Goal: Check status: Check status

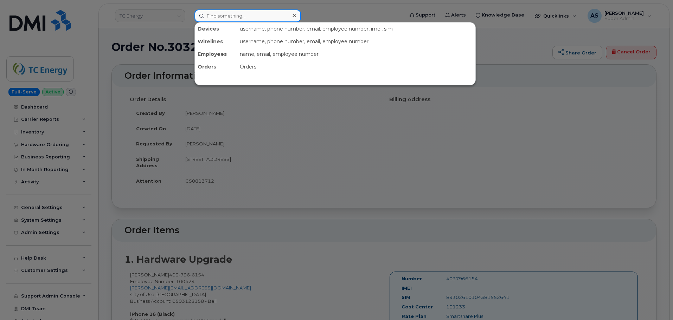
click at [246, 14] on input at bounding box center [247, 15] width 106 height 13
drag, startPoint x: 90, startPoint y: 112, endPoint x: 70, endPoint y: 123, distance: 22.2
click at [86, 115] on div at bounding box center [336, 160] width 673 height 320
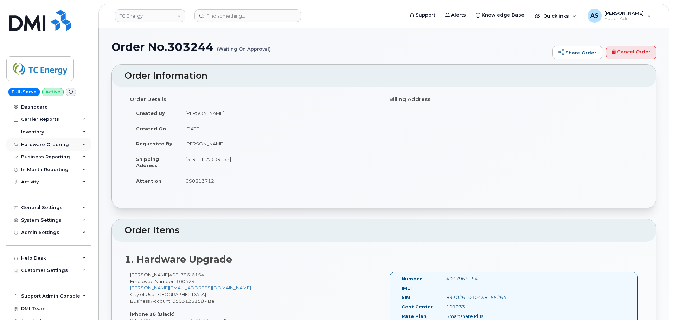
click at [66, 144] on div "Hardware Ordering" at bounding box center [48, 144] width 85 height 13
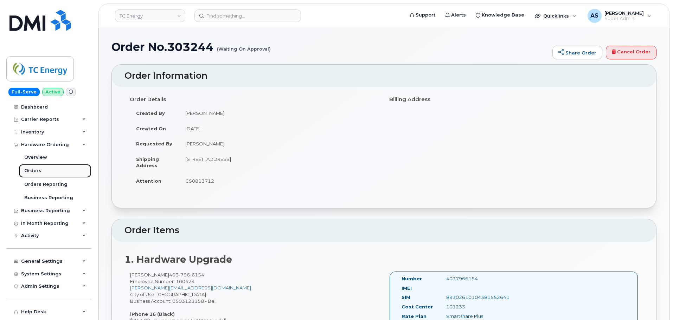
click at [46, 172] on link "Orders" at bounding box center [55, 170] width 73 height 13
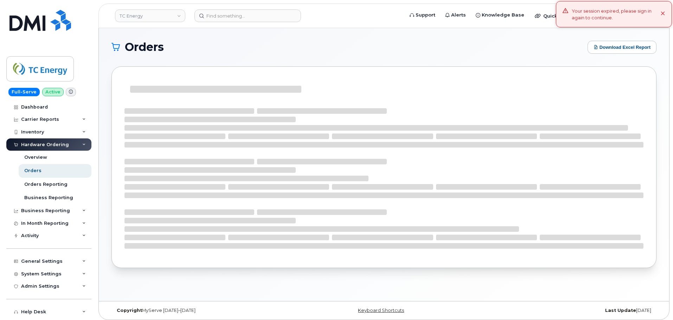
click at [663, 15] on icon at bounding box center [662, 14] width 5 height 5
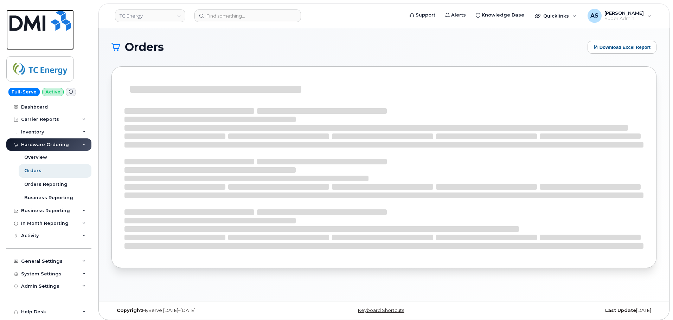
click at [49, 19] on img at bounding box center [39, 20] width 61 height 21
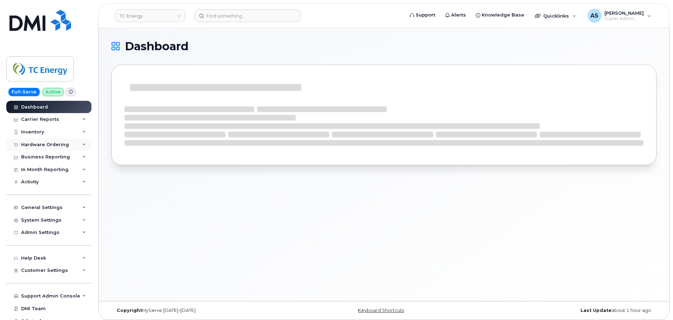
click at [49, 143] on div "Hardware Ordering" at bounding box center [45, 145] width 48 height 6
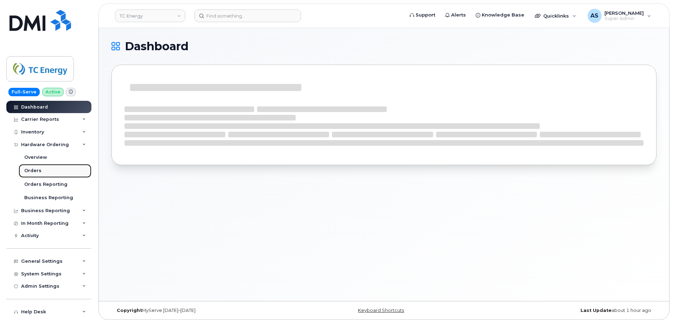
click at [50, 172] on link "Orders" at bounding box center [55, 170] width 73 height 13
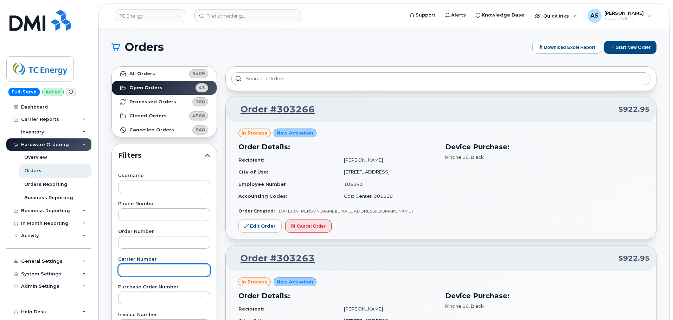
drag, startPoint x: 150, startPoint y: 273, endPoint x: 151, endPoint y: 269, distance: 3.9
click at [150, 272] on input "text" at bounding box center [164, 270] width 92 height 13
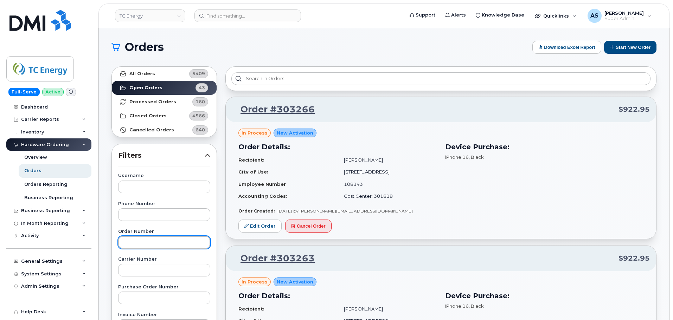
click at [149, 242] on input "text" at bounding box center [164, 242] width 92 height 13
paste input "300572"
type input "300572"
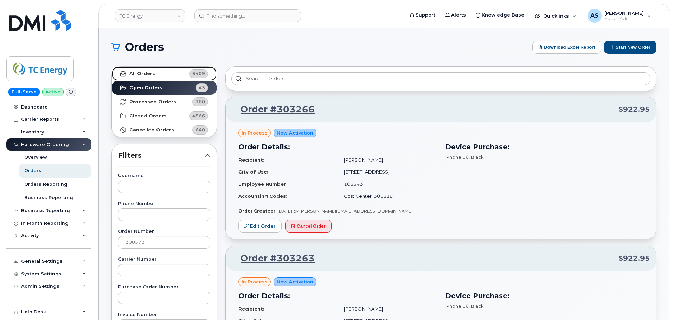
click at [148, 71] on strong "All Orders" at bounding box center [142, 74] width 26 height 6
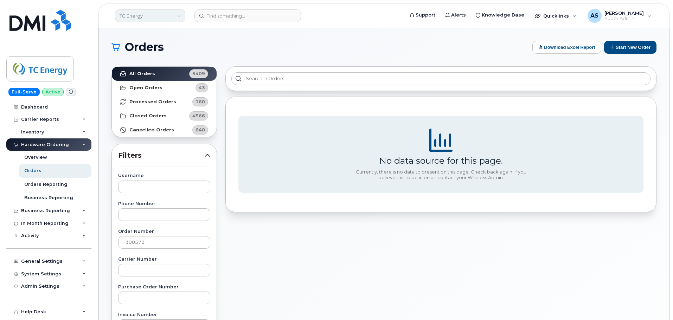
click at [162, 16] on link "TC Energy" at bounding box center [150, 15] width 70 height 13
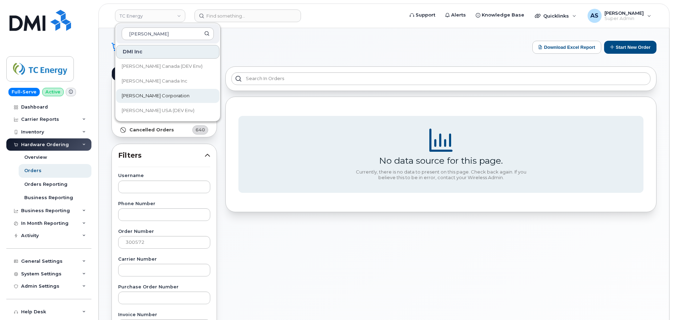
type input "kiewit"
click at [157, 96] on span "[PERSON_NAME] Corporation" at bounding box center [156, 95] width 68 height 7
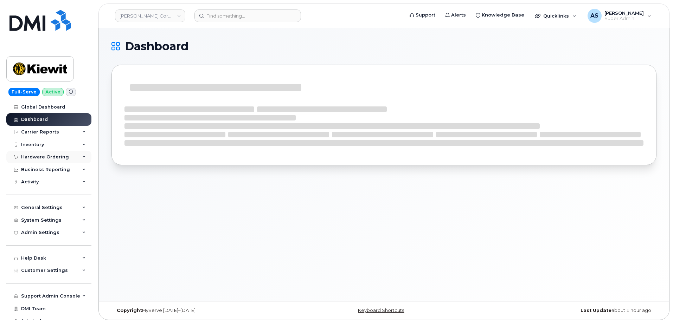
click at [57, 154] on div "Hardware Ordering" at bounding box center [48, 157] width 85 height 13
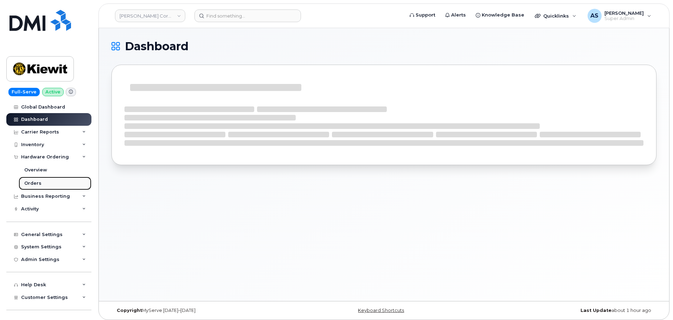
click at [52, 180] on link "Orders" at bounding box center [55, 183] width 73 height 13
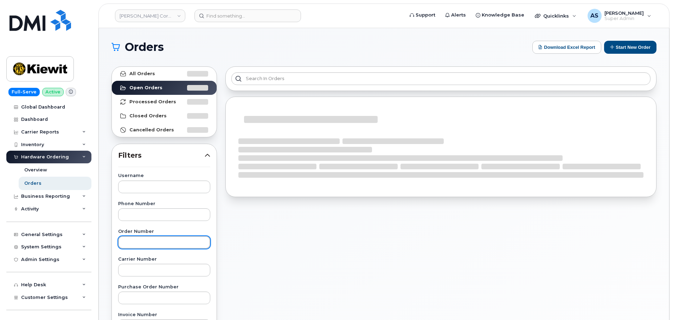
click at [160, 244] on input "text" at bounding box center [164, 242] width 92 height 13
paste input "300572"
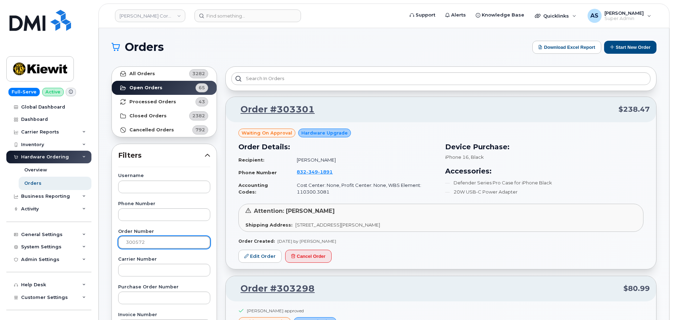
type input "300572"
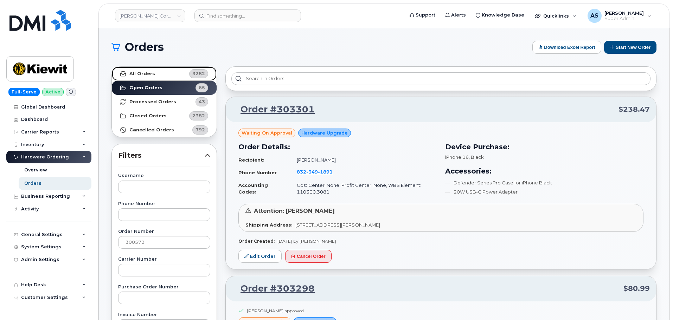
click at [146, 76] on strong "All Orders" at bounding box center [142, 74] width 26 height 6
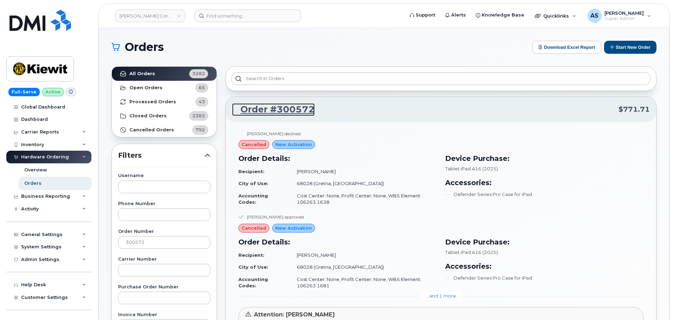
click at [282, 105] on link "Order #300572" at bounding box center [273, 109] width 83 height 13
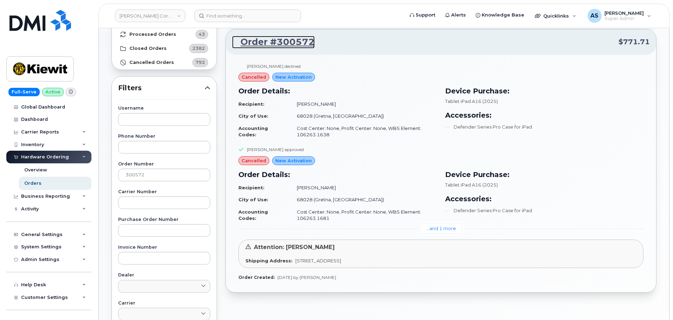
scroll to position [70, 0]
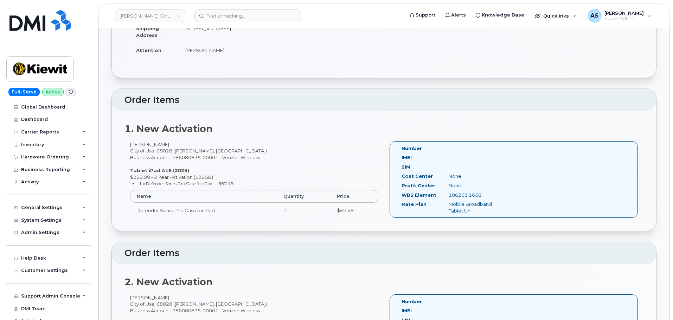
scroll to position [141, 0]
